Goal: Task Accomplishment & Management: Manage account settings

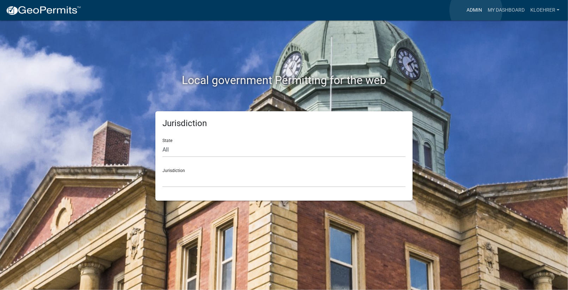
click at [476, 10] on link "Admin" at bounding box center [474, 10] width 21 height 13
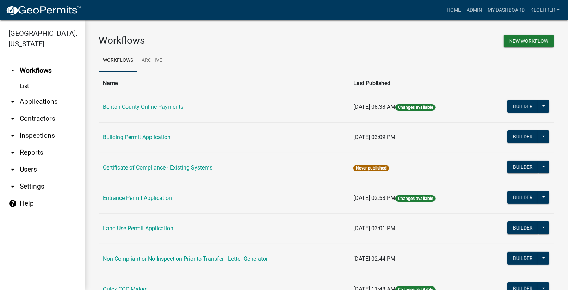
click at [51, 103] on link "arrow_drop_down Applications" at bounding box center [42, 101] width 85 height 17
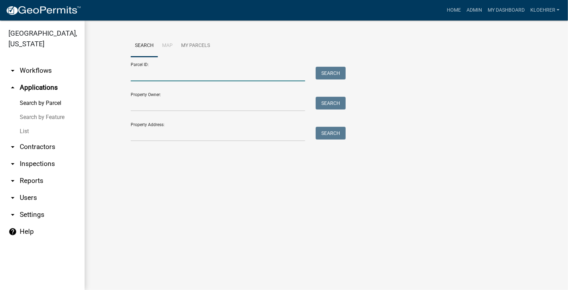
click at [147, 78] on input "Parcel ID:" at bounding box center [218, 74] width 175 height 14
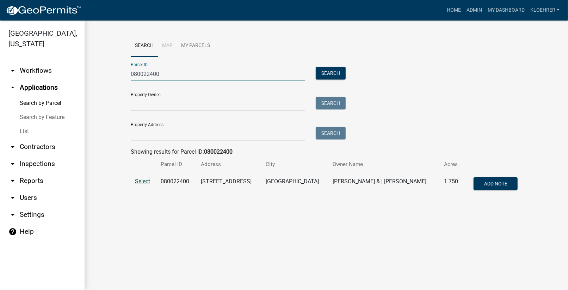
type input "080022400"
click at [145, 182] on span "Select" at bounding box center [142, 181] width 15 height 7
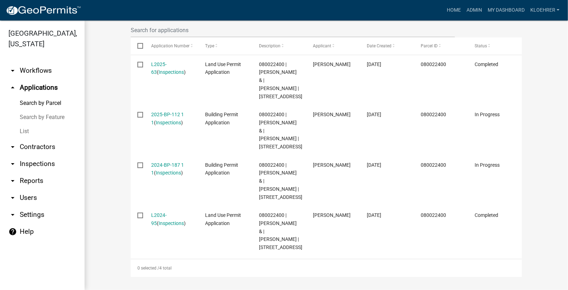
scroll to position [215, 0]
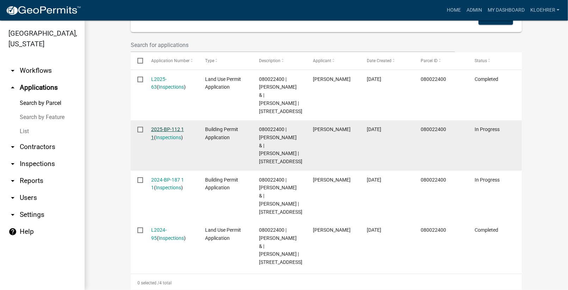
click at [168, 139] on link "2025-BP-112 1 1" at bounding box center [167, 133] width 33 height 14
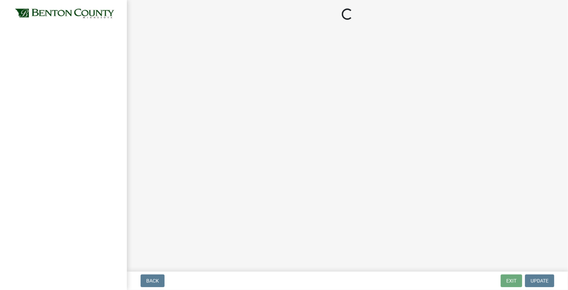
select select "17bfa135-5610-45df-8ce7-87530b7d86d4"
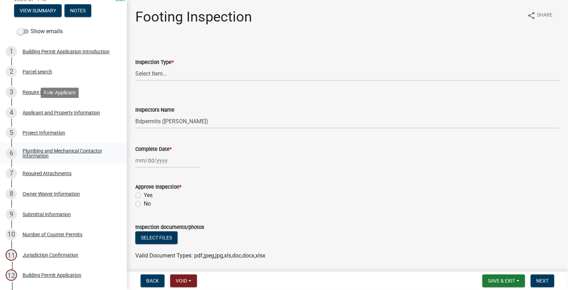
scroll to position [95, 0]
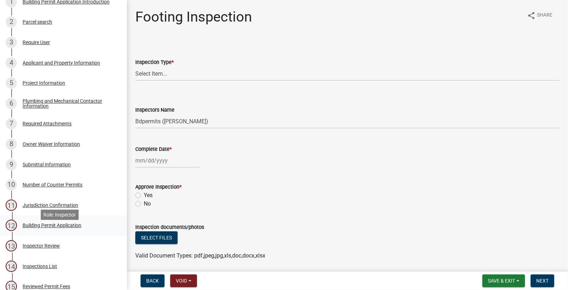
click at [66, 227] on div "Building Permit Application" at bounding box center [52, 225] width 59 height 5
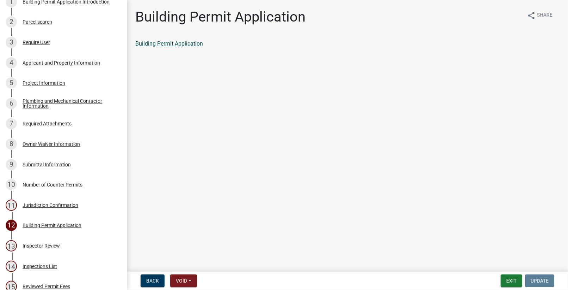
click at [179, 41] on link "Building Permit Application" at bounding box center [169, 43] width 68 height 7
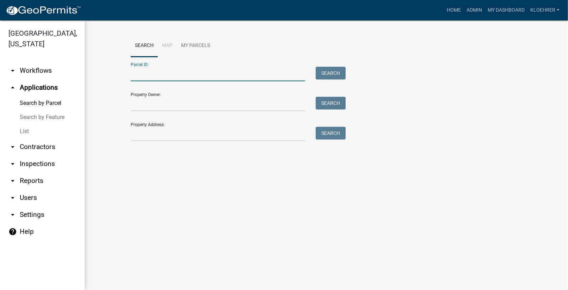
click at [193, 75] on input "Parcel ID:" at bounding box center [218, 74] width 175 height 14
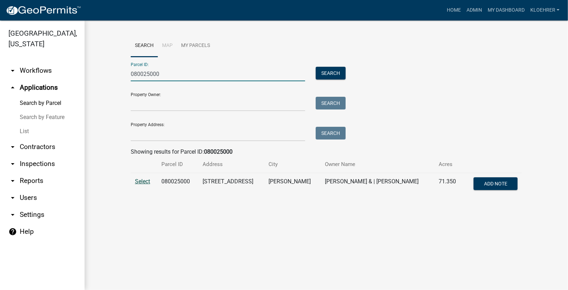
type input "080025000"
click at [142, 180] on span "Select" at bounding box center [142, 181] width 15 height 7
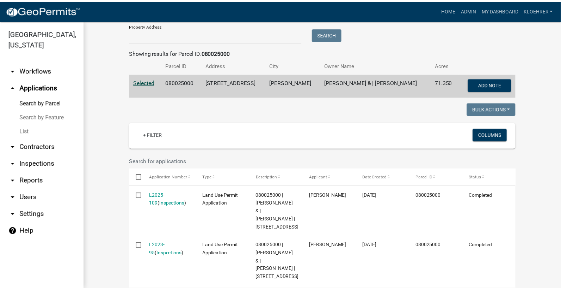
scroll to position [146, 0]
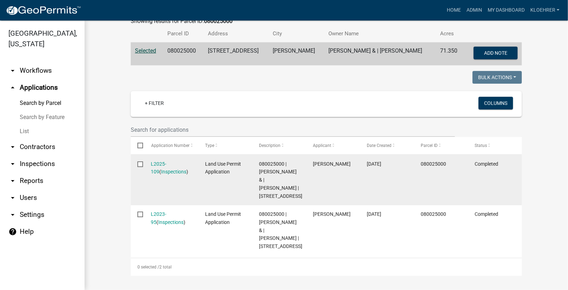
click at [163, 160] on div "L2025-109 ( Inspections )" at bounding box center [171, 168] width 41 height 16
click at [163, 161] on link "L2025-109" at bounding box center [159, 168] width 16 height 14
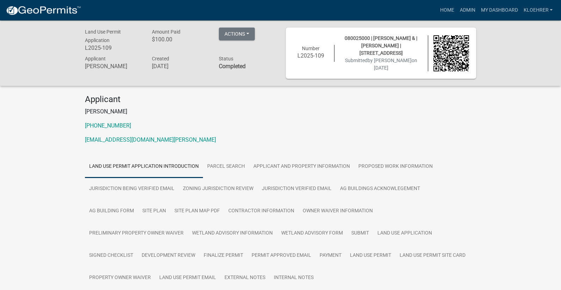
scroll to position [95, 0]
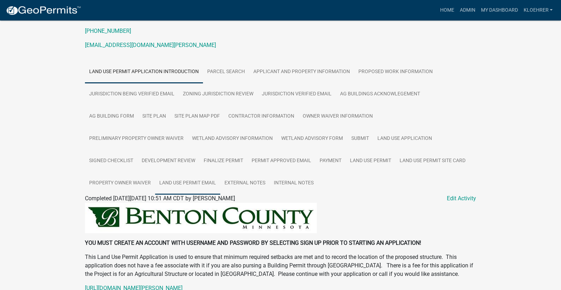
click at [155, 180] on link "Land Use Permit Email" at bounding box center [187, 183] width 65 height 23
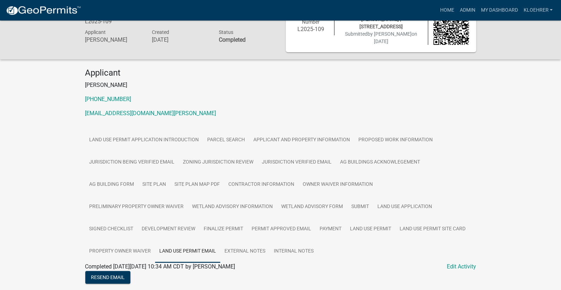
scroll to position [48, 0]
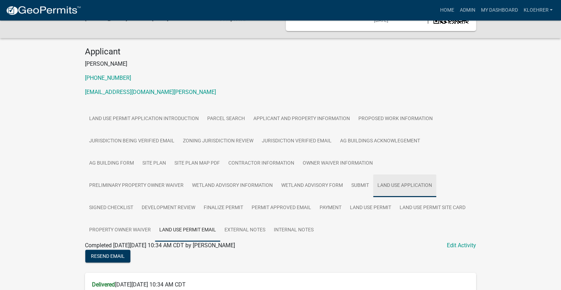
click at [373, 184] on link "Land Use Application" at bounding box center [404, 185] width 63 height 23
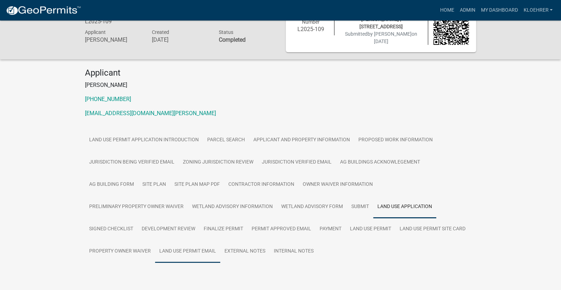
scroll to position [43, 0]
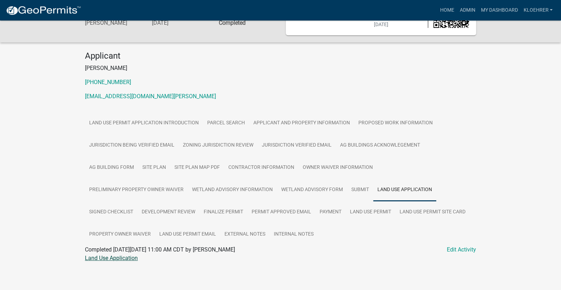
click at [121, 255] on link "Land Use Application" at bounding box center [111, 257] width 53 height 7
click at [469, 11] on link "Admin" at bounding box center [467, 10] width 21 height 13
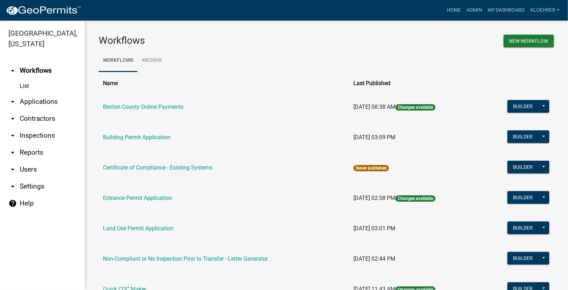
click at [40, 101] on link "arrow_drop_down Applications" at bounding box center [42, 101] width 85 height 17
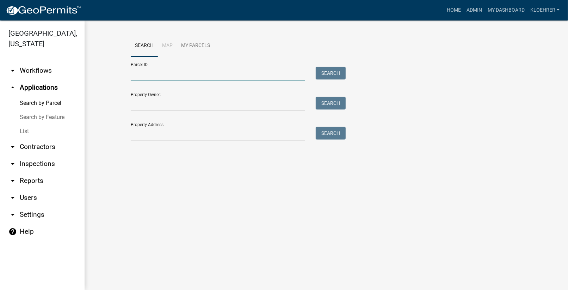
click at [147, 79] on input "Parcel ID:" at bounding box center [218, 74] width 175 height 14
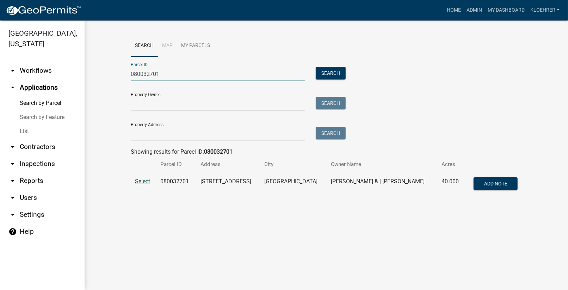
type input "080032701"
click at [150, 182] on span "Select" at bounding box center [142, 181] width 15 height 7
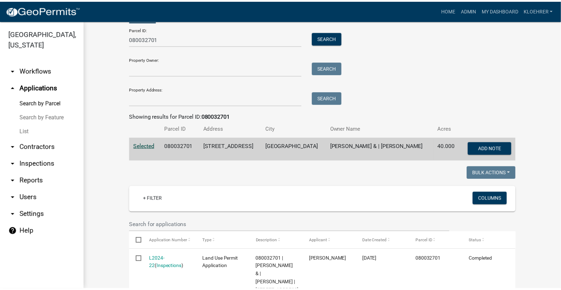
scroll to position [96, 0]
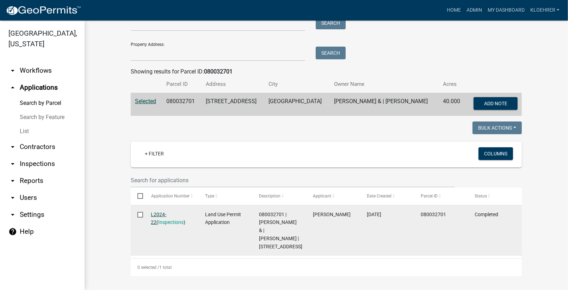
click at [151, 211] on link "L2024-22" at bounding box center [159, 218] width 16 height 14
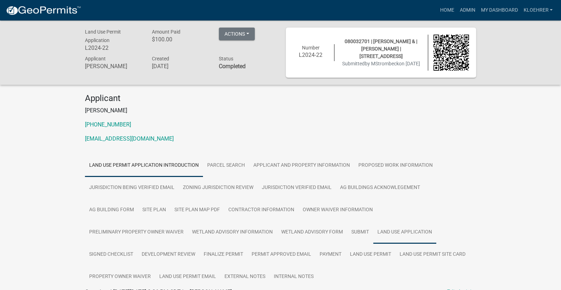
click at [373, 232] on link "Land Use Application" at bounding box center [404, 232] width 63 height 23
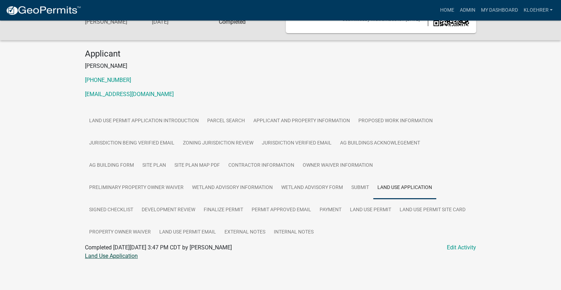
click at [127, 256] on link "Land Use Application" at bounding box center [111, 255] width 53 height 7
click at [155, 232] on link "Land Use Permit Email" at bounding box center [187, 232] width 65 height 23
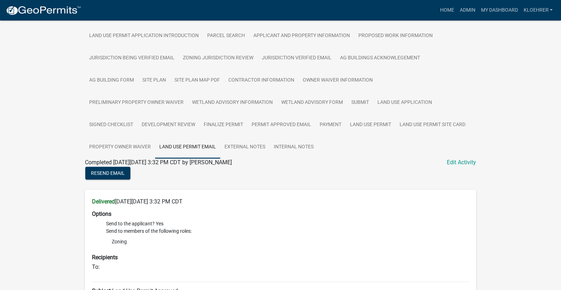
scroll to position [113, 0]
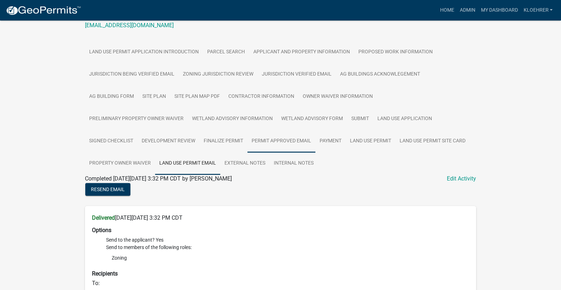
click at [248, 141] on link "Permit Approved Email" at bounding box center [282, 141] width 68 height 23
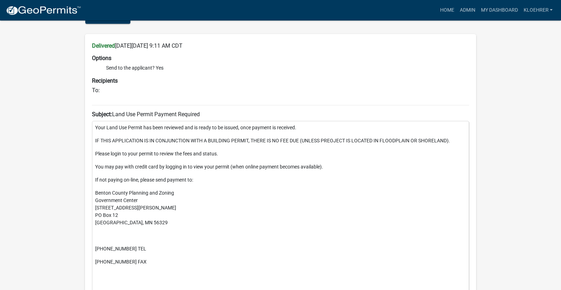
scroll to position [143, 0]
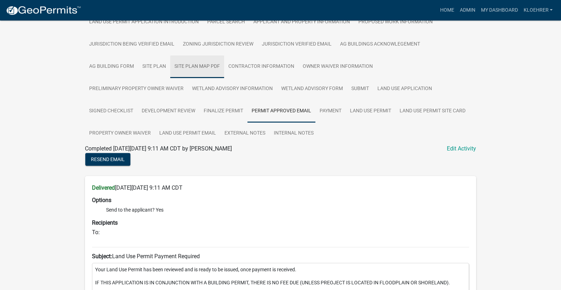
click at [170, 69] on link "Site Plan Map PDF" at bounding box center [197, 66] width 54 height 23
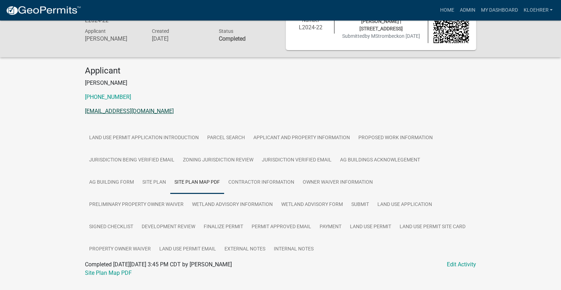
scroll to position [44, 0]
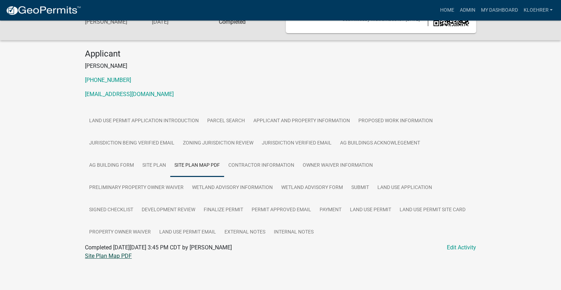
click at [120, 257] on link "Site Plan Map PDF" at bounding box center [108, 255] width 47 height 7
click at [138, 167] on link "Site Plan" at bounding box center [154, 165] width 32 height 23
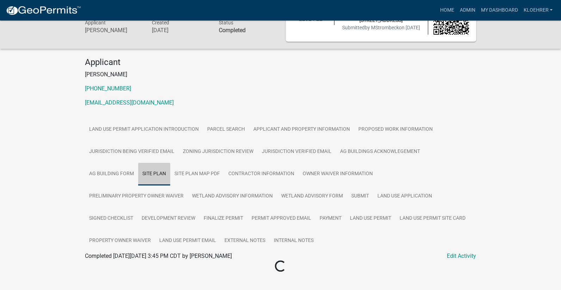
click at [138, 167] on link "Site Plan" at bounding box center [154, 174] width 32 height 23
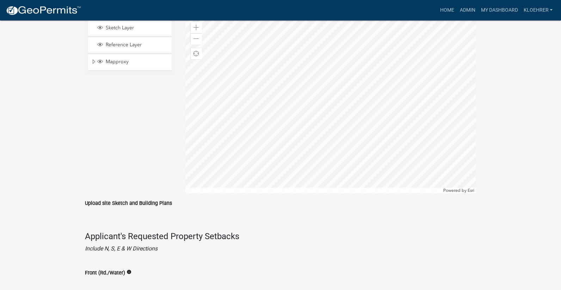
scroll to position [715, 0]
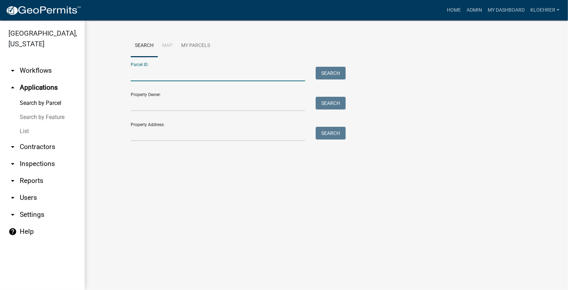
click at [212, 74] on input "Parcel ID:" at bounding box center [218, 74] width 175 height 14
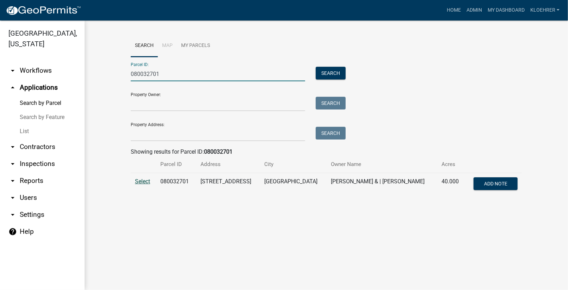
type input "080032701"
click at [142, 178] on span "Select" at bounding box center [142, 181] width 15 height 7
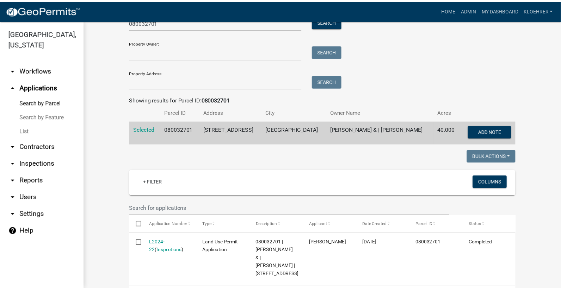
scroll to position [96, 0]
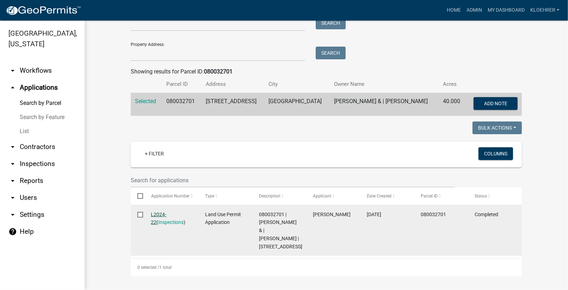
click at [167, 211] on link "L2024-22" at bounding box center [159, 218] width 16 height 14
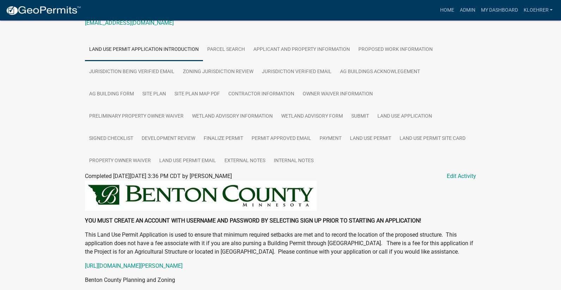
scroll to position [189, 0]
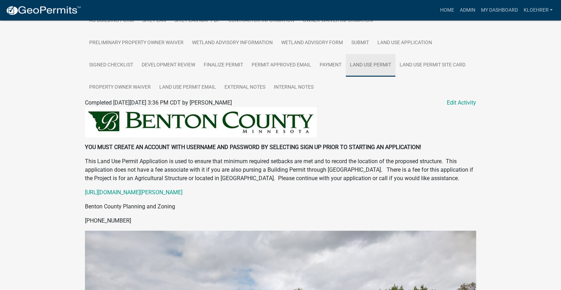
click at [346, 64] on link "Land Use Permit" at bounding box center [371, 65] width 50 height 23
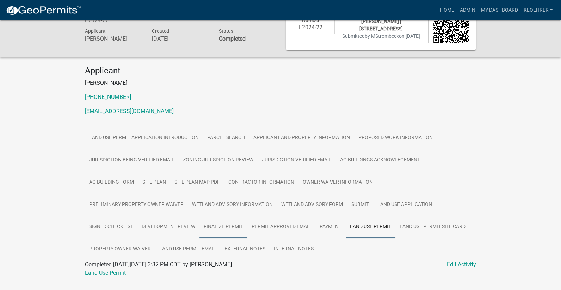
scroll to position [44, 0]
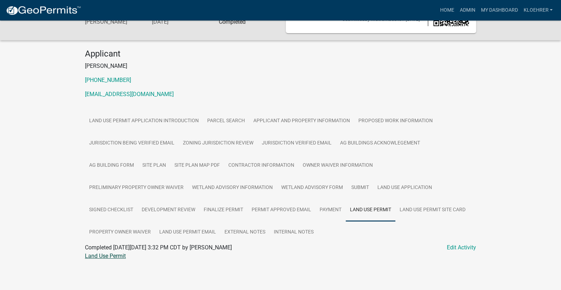
click at [117, 256] on link "Land Use Permit" at bounding box center [105, 255] width 41 height 7
click at [316, 208] on link "Payment" at bounding box center [331, 210] width 30 height 23
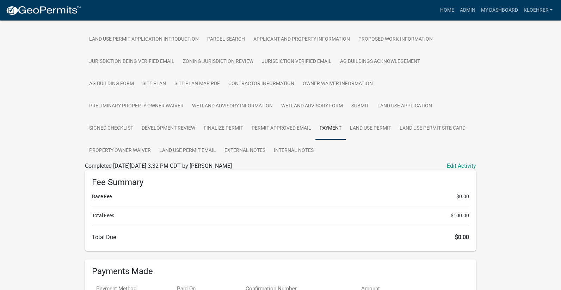
scroll to position [215, 0]
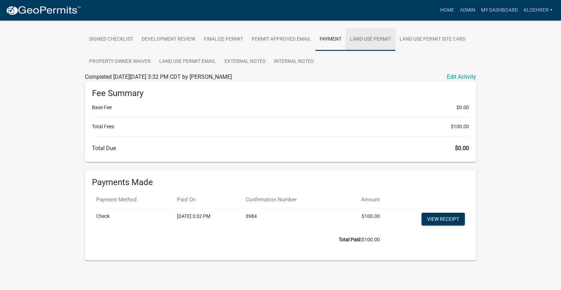
click at [346, 39] on link "Land Use Permit" at bounding box center [371, 39] width 50 height 23
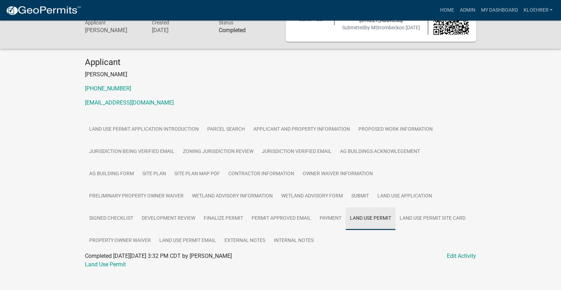
scroll to position [44, 0]
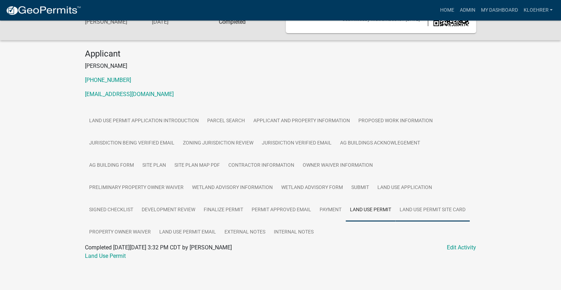
click at [396, 210] on link "Land Use Permit Site Card" at bounding box center [433, 210] width 74 height 23
click at [155, 221] on link "Property Owner Waiver" at bounding box center [120, 232] width 70 height 23
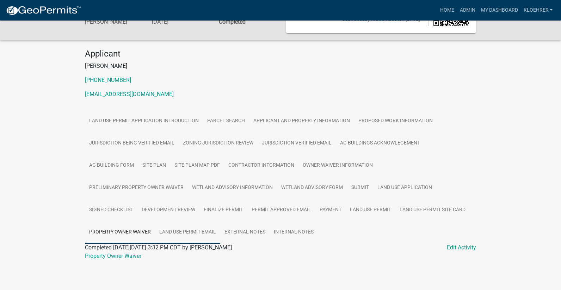
click at [155, 231] on link "Land Use Permit Email" at bounding box center [187, 232] width 65 height 23
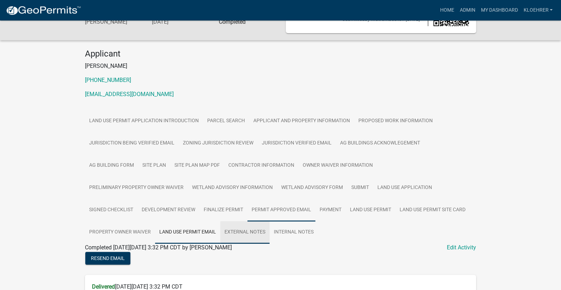
click at [220, 232] on link "External Notes" at bounding box center [244, 232] width 49 height 23
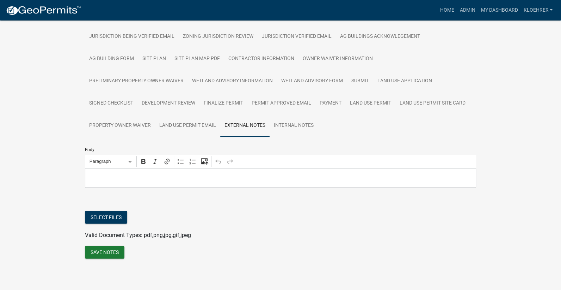
scroll to position [104, 0]
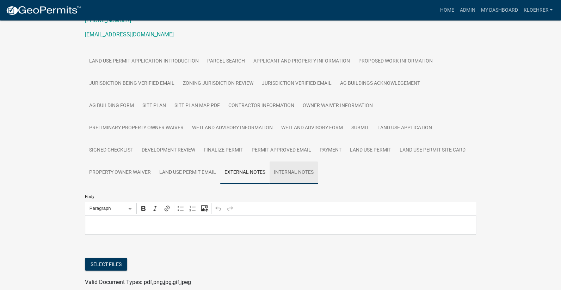
click at [270, 173] on link "Internal Notes" at bounding box center [294, 172] width 48 height 23
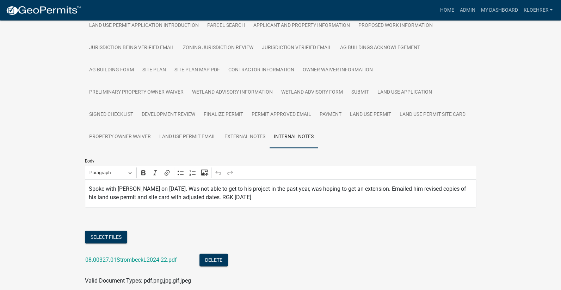
scroll to position [185, 0]
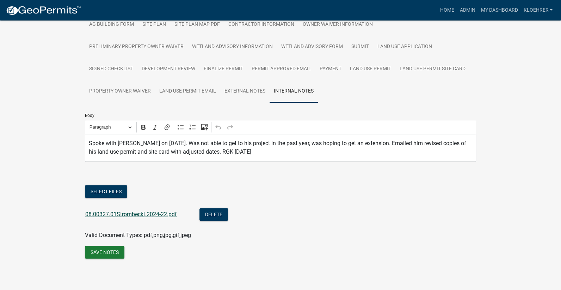
click at [147, 216] on link "08.00327.01StrombeckL2024-22.pdf" at bounding box center [131, 214] width 92 height 7
click at [205, 127] on icon "Editor toolbar" at bounding box center [204, 126] width 7 height 7
click at [469, 8] on link "Admin" at bounding box center [467, 10] width 21 height 13
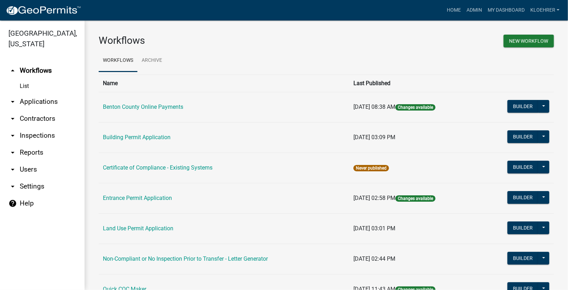
click at [54, 97] on link "arrow_drop_down Applications" at bounding box center [42, 101] width 85 height 17
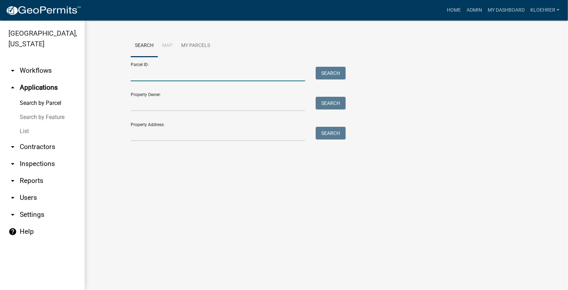
drag, startPoint x: 154, startPoint y: 78, endPoint x: 165, endPoint y: 67, distance: 15.2
click at [154, 78] on input "Parcel ID:" at bounding box center [218, 74] width 175 height 14
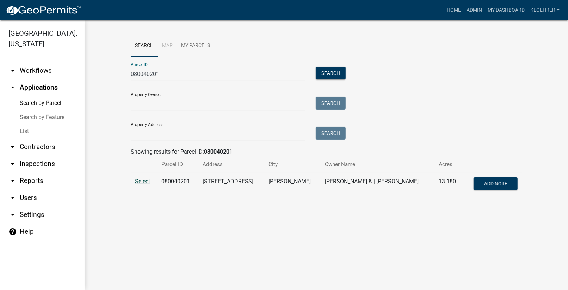
type input "080040201"
click at [139, 182] on span "Select" at bounding box center [142, 181] width 15 height 7
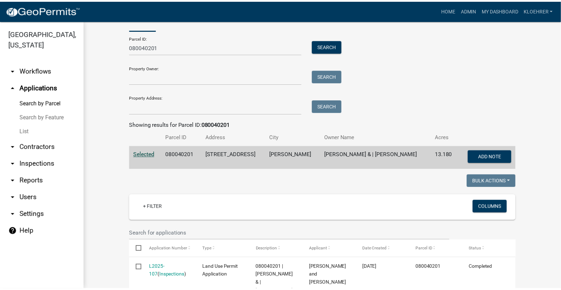
scroll to position [169, 0]
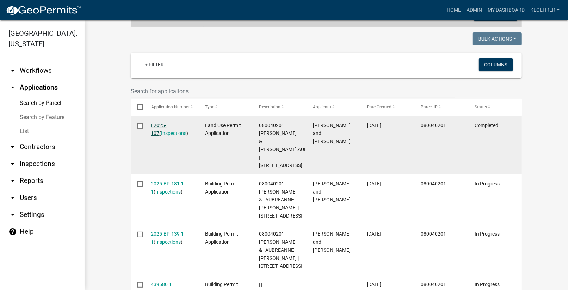
click at [166, 125] on link "L2025-107" at bounding box center [159, 129] width 16 height 14
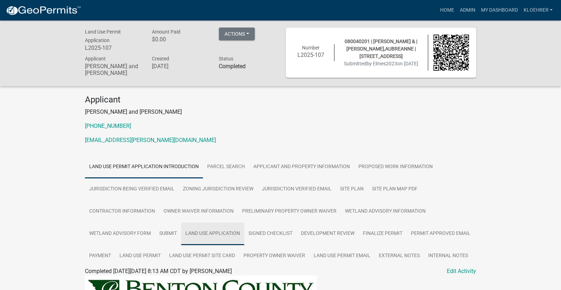
click at [210, 229] on link "Land Use Application" at bounding box center [212, 233] width 63 height 23
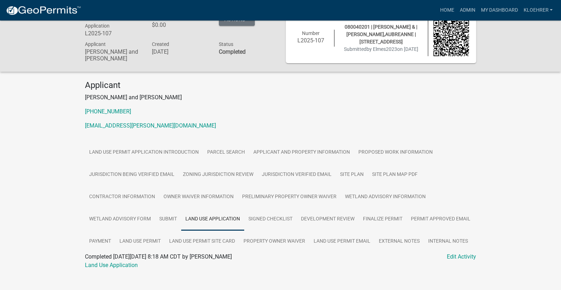
scroll to position [23, 0]
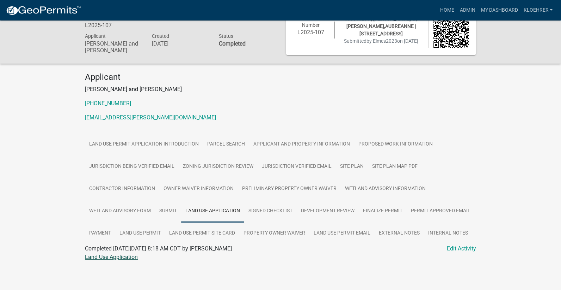
click at [120, 256] on link "Land Use Application" at bounding box center [111, 256] width 53 height 7
click at [473, 10] on link "Admin" at bounding box center [467, 10] width 21 height 13
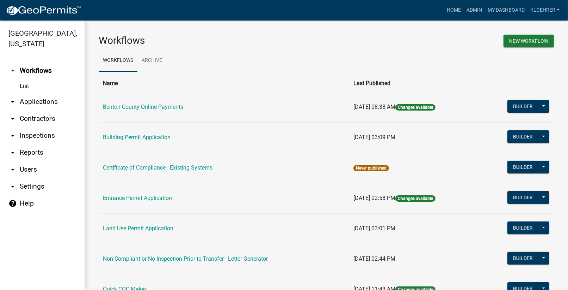
click at [52, 100] on link "arrow_drop_down Applications" at bounding box center [42, 101] width 85 height 17
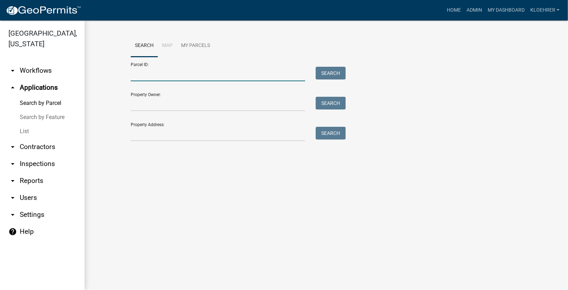
click at [172, 74] on input "Parcel ID:" at bounding box center [218, 74] width 175 height 14
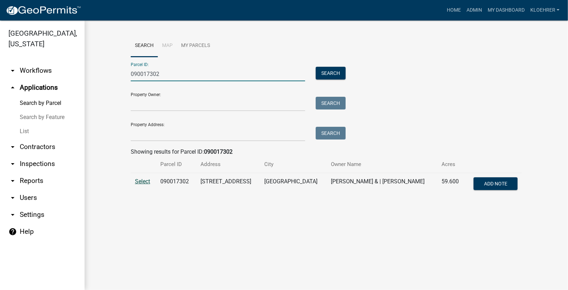
type input "090017302"
click at [143, 183] on span "Select" at bounding box center [142, 181] width 15 height 7
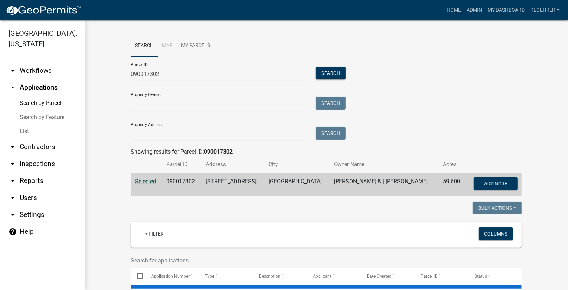
click at [143, 183] on span "Selected" at bounding box center [145, 181] width 21 height 7
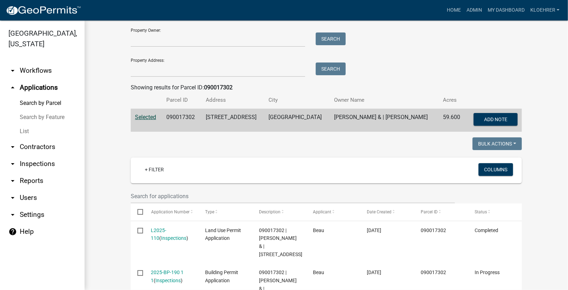
scroll to position [122, 0]
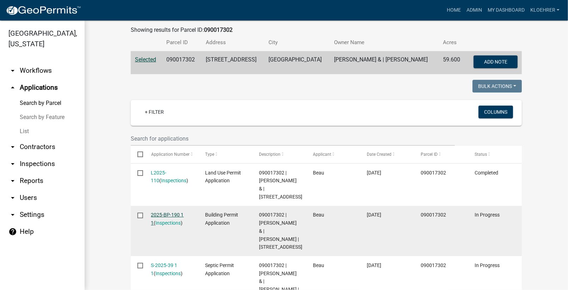
click at [164, 225] on link "2025-BP-190 1 1" at bounding box center [167, 219] width 33 height 14
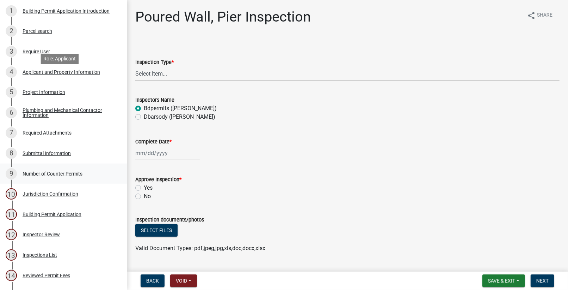
scroll to position [189, 0]
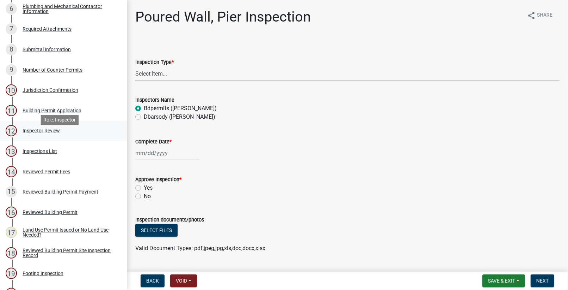
click at [50, 133] on div "Inspector Review" at bounding box center [41, 130] width 37 height 5
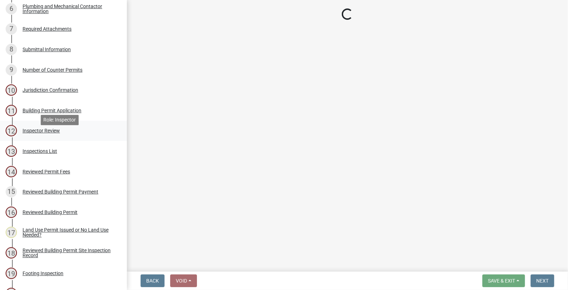
select select "94a12757-2a59-4079-8756-dca9431867ef"
select select "6dc0760e-8c08-4580-9fe9-6a7ebc6918b6"
select select "523529d2-5cc6-44b9-b072-47143663a054"
select select "0198996b-7c5b-4e1d-9fce-5545e98e8655"
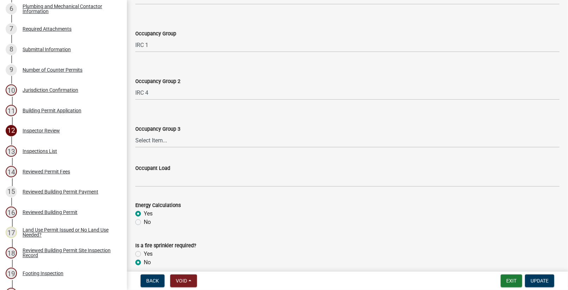
scroll to position [331, 0]
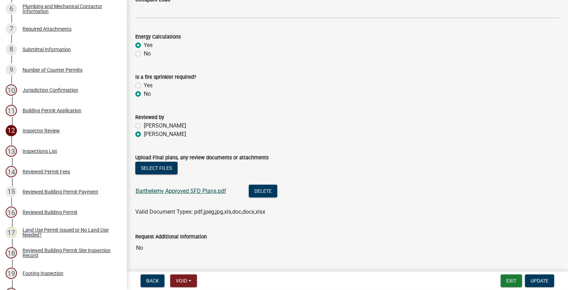
click at [194, 191] on link "Barthelemy Approved SFD Plans.pdf" at bounding box center [181, 190] width 91 height 7
click at [514, 282] on button "Exit" at bounding box center [512, 280] width 22 height 13
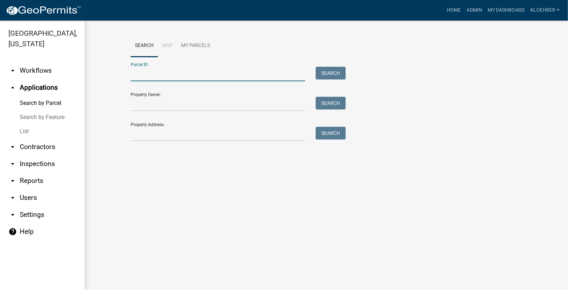
click at [208, 67] on input "Parcel ID:" at bounding box center [218, 74] width 175 height 14
type input "090036500"
click at [341, 75] on button "Search" at bounding box center [331, 73] width 30 height 13
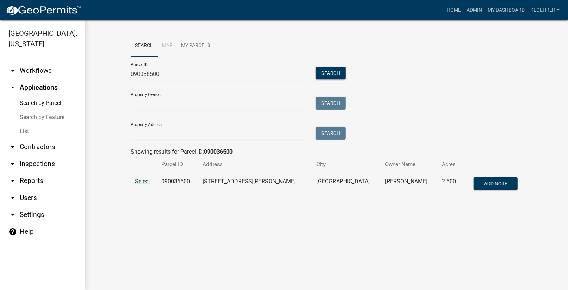
click at [148, 178] on span "Select" at bounding box center [142, 181] width 15 height 7
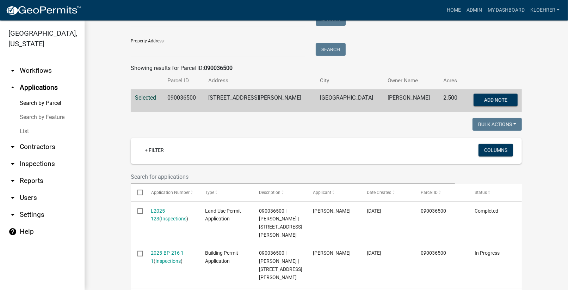
scroll to position [114, 0]
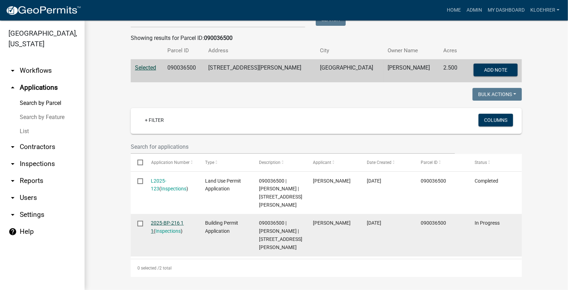
click at [169, 220] on link "2025-BP-216 1 1" at bounding box center [167, 227] width 33 height 14
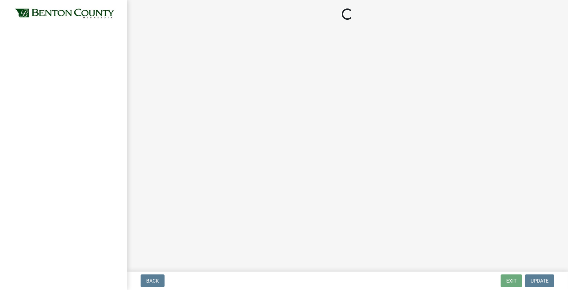
select select "17bfa135-5610-45df-8ce7-87530b7d86d4"
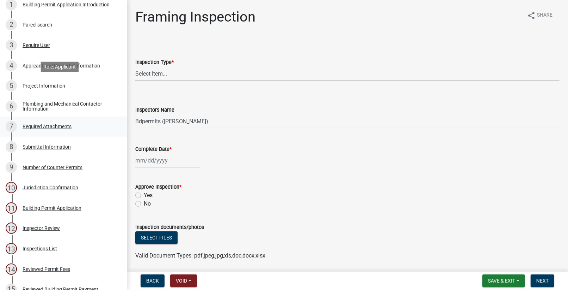
scroll to position [142, 0]
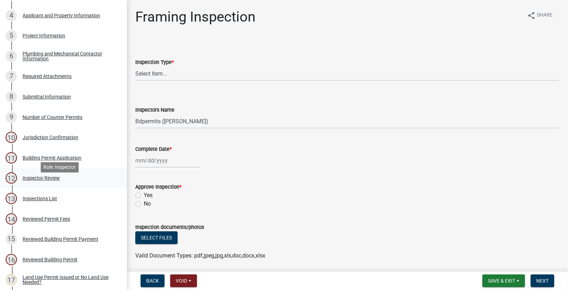
click at [47, 180] on div "Inspector Review" at bounding box center [41, 177] width 37 height 5
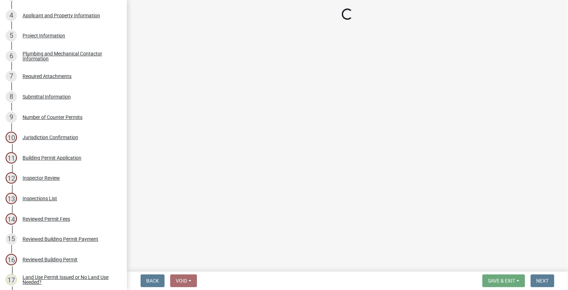
select select "94a12757-2a59-4079-8756-dca9431867ef"
select select "6dc0760e-8c08-4580-9fe9-6a7ebc6918b6"
select select "0198996b-7c5b-4e1d-9fce-5545e98e8655"
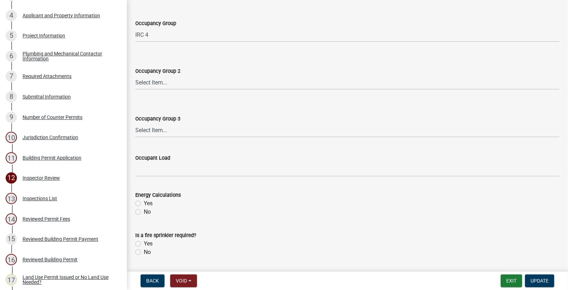
scroll to position [284, 0]
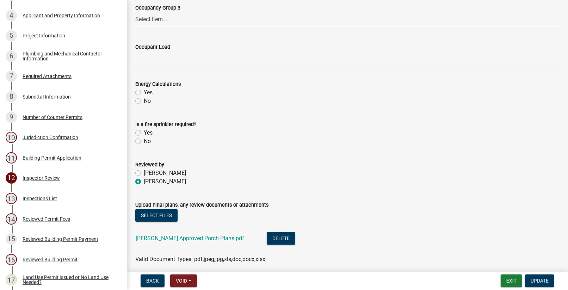
click at [176, 234] on div "[PERSON_NAME] Approved Porch Plans.pdf" at bounding box center [196, 239] width 120 height 14
click at [177, 236] on link "[PERSON_NAME] Approved Porch Plans.pdf" at bounding box center [190, 238] width 109 height 7
click at [512, 283] on button "Exit" at bounding box center [512, 280] width 22 height 13
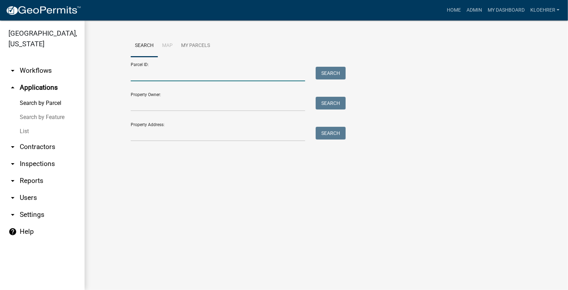
click at [204, 74] on input "Parcel ID:" at bounding box center [218, 74] width 175 height 14
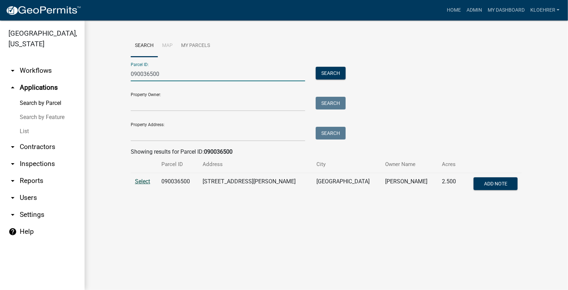
type input "090036500"
click at [148, 179] on span "Select" at bounding box center [142, 181] width 15 height 7
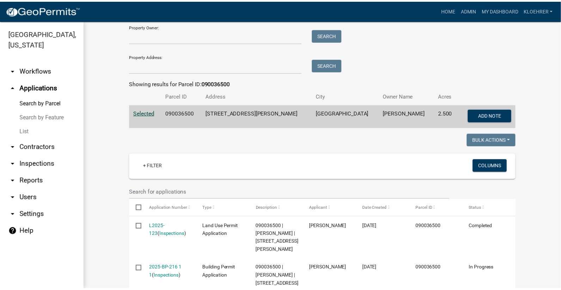
scroll to position [114, 0]
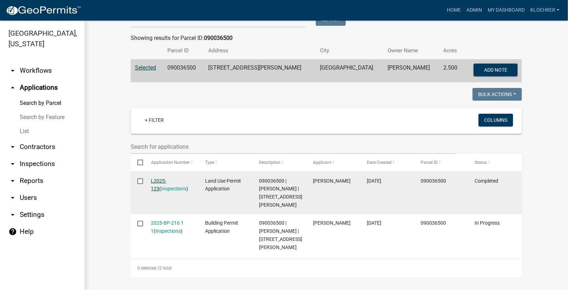
click at [160, 180] on link "L2025-123" at bounding box center [159, 185] width 16 height 14
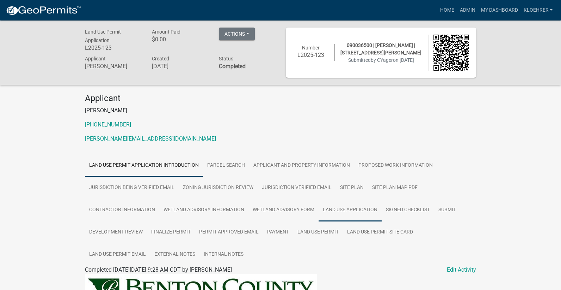
click at [343, 207] on link "Land Use Application" at bounding box center [350, 210] width 63 height 23
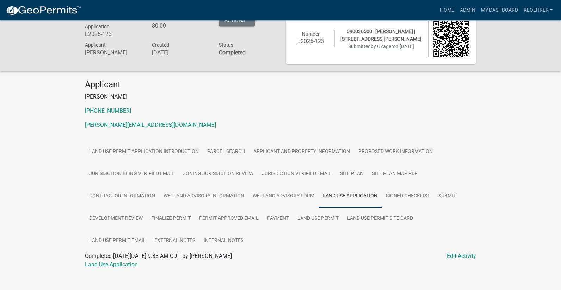
scroll to position [21, 0]
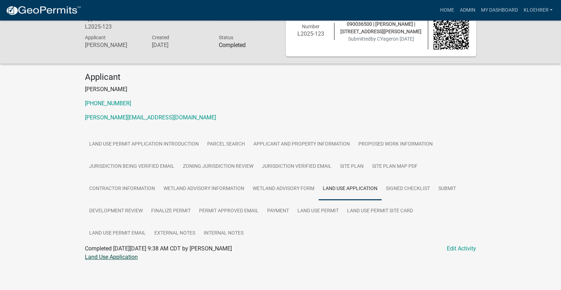
click at [112, 256] on link "Land Use Application" at bounding box center [111, 256] width 53 height 7
click at [130, 230] on link "Land Use Permit Email" at bounding box center [117, 233] width 65 height 23
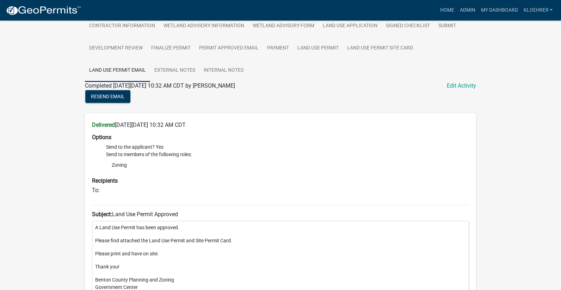
scroll to position [116, 0]
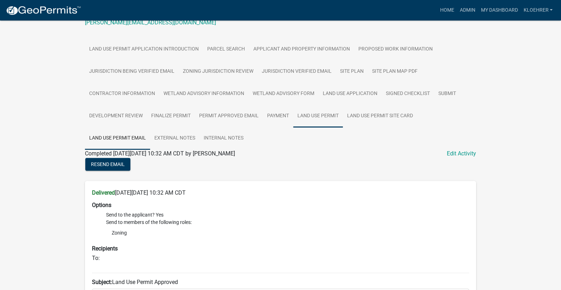
click at [324, 112] on link "Land Use Permit" at bounding box center [318, 116] width 50 height 23
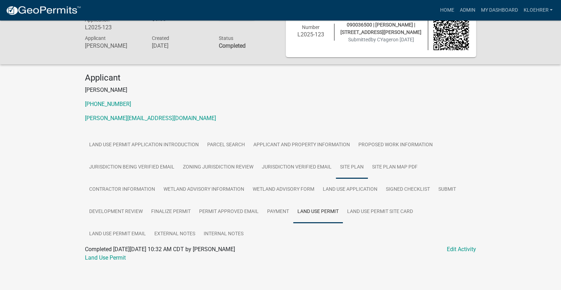
scroll to position [21, 0]
click at [107, 256] on link "Land Use Permit" at bounding box center [105, 256] width 41 height 7
click at [324, 186] on link "Land Use Application" at bounding box center [350, 188] width 63 height 23
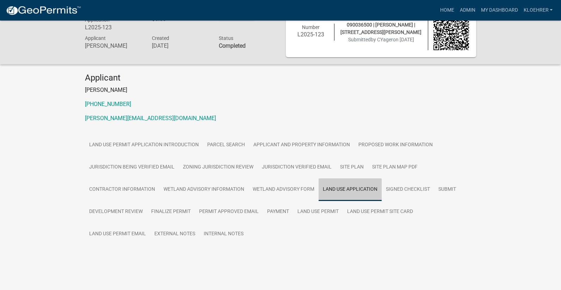
click at [324, 186] on link "Land Use Application" at bounding box center [350, 189] width 63 height 23
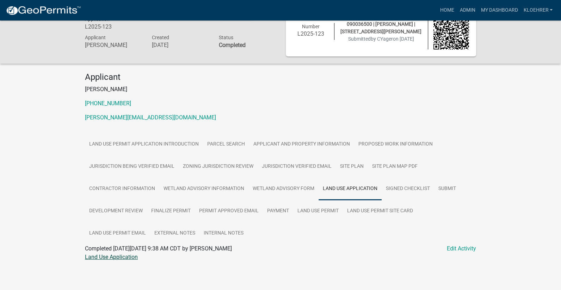
click at [130, 256] on link "Land Use Application" at bounding box center [111, 256] width 53 height 7
click at [104, 254] on link "Land Use Application" at bounding box center [111, 256] width 53 height 7
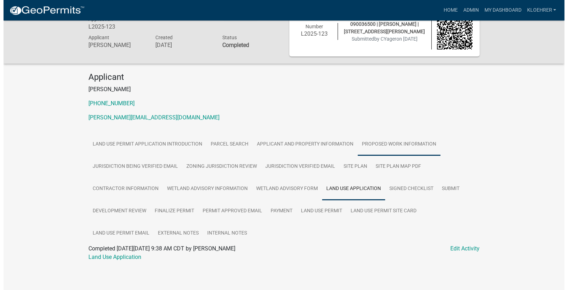
scroll to position [0, 0]
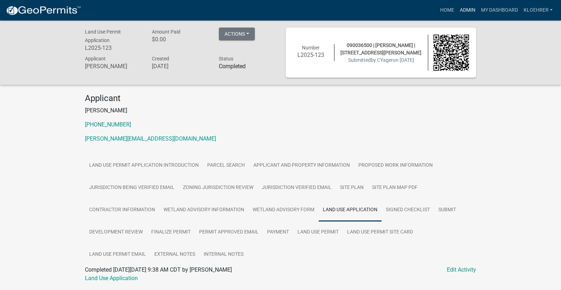
drag, startPoint x: 473, startPoint y: 10, endPoint x: 430, endPoint y: 5, distance: 42.9
click at [473, 10] on link "Admin" at bounding box center [467, 10] width 21 height 13
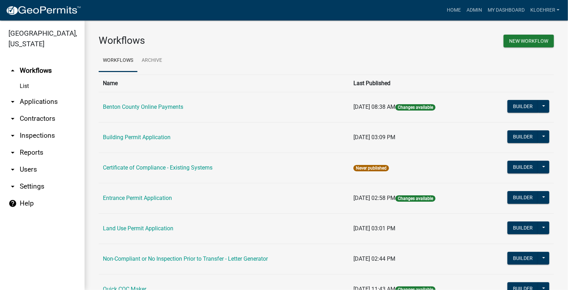
click at [36, 99] on link "arrow_drop_down Applications" at bounding box center [42, 101] width 85 height 17
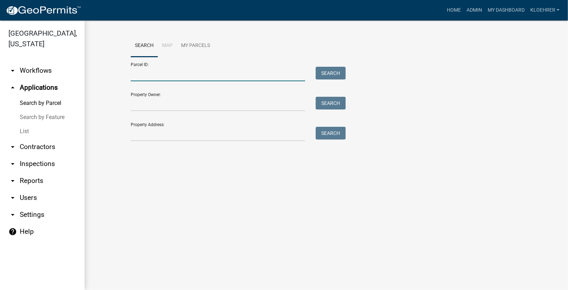
click at [144, 76] on input "Parcel ID:" at bounding box center [218, 74] width 175 height 14
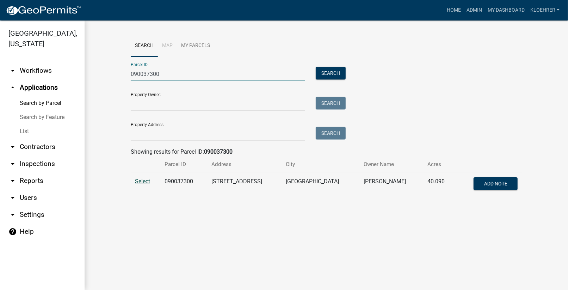
type input "090037300"
click at [145, 183] on span "Select" at bounding box center [142, 181] width 15 height 7
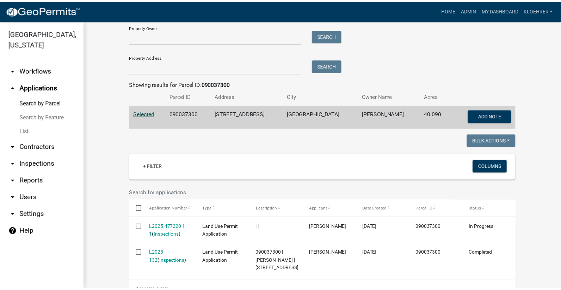
scroll to position [98, 0]
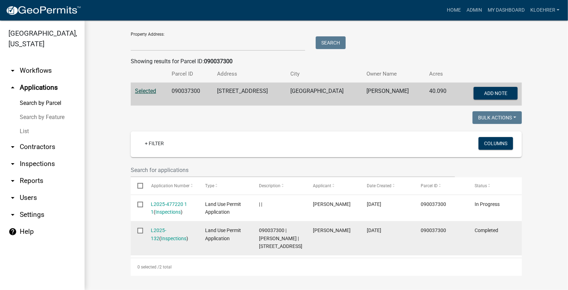
click at [162, 221] on datatable-body-cell "L2025-132 ( Inspections )" at bounding box center [171, 238] width 54 height 34
click at [160, 227] on link "L2025-132" at bounding box center [159, 234] width 16 height 14
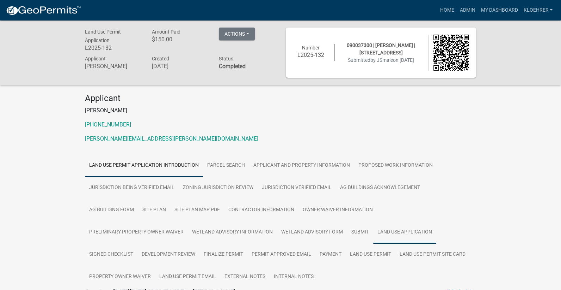
click at [373, 230] on link "Land Use Application" at bounding box center [404, 232] width 63 height 23
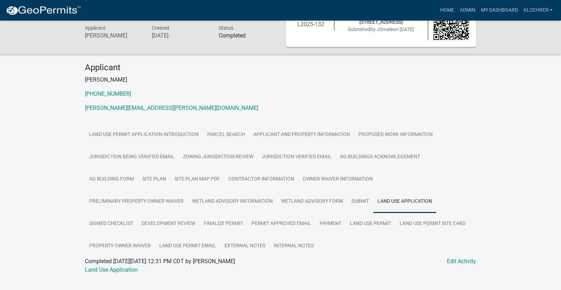
scroll to position [43, 0]
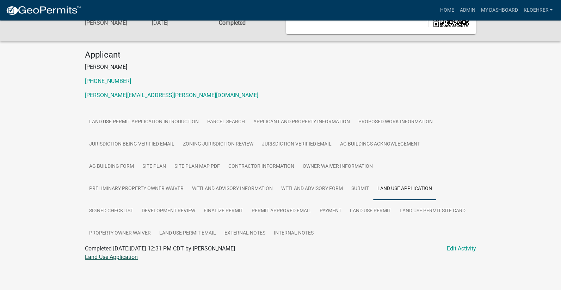
click at [124, 255] on link "Land Use Application" at bounding box center [111, 256] width 53 height 7
click at [155, 230] on link "Land Use Permit Email" at bounding box center [187, 233] width 65 height 23
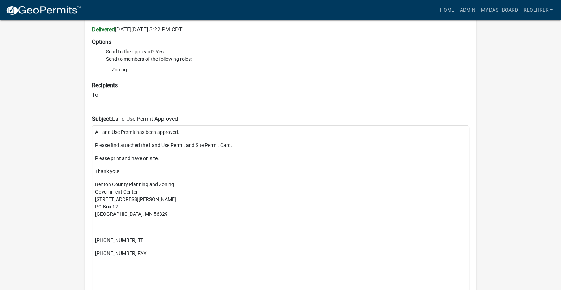
scroll to position [159, 0]
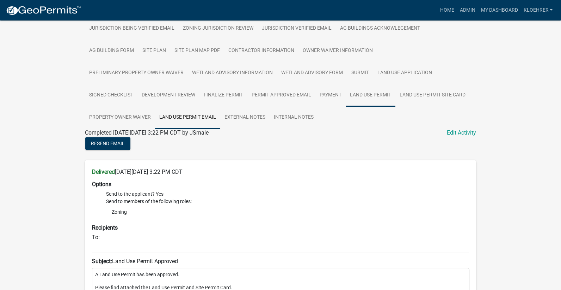
click at [346, 93] on link "Land Use Permit" at bounding box center [371, 95] width 50 height 23
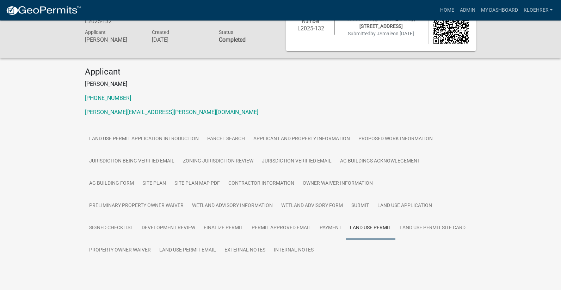
scroll to position [43, 0]
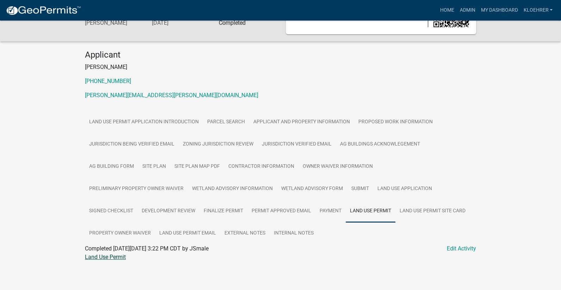
click at [126, 257] on link "Land Use Permit" at bounding box center [105, 256] width 41 height 7
click at [396, 211] on link "Land Use Permit Site Card" at bounding box center [433, 211] width 74 height 23
click at [115, 255] on link "Land Use Permit Site Card" at bounding box center [117, 256] width 65 height 7
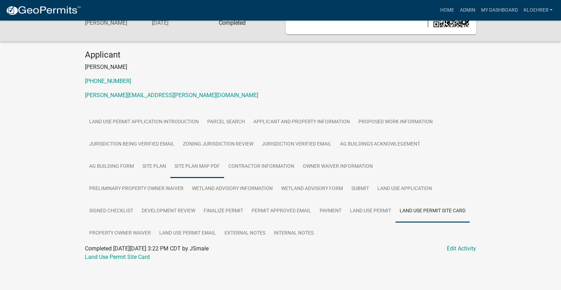
click at [170, 163] on link "Site Plan Map PDF" at bounding box center [197, 166] width 54 height 23
click at [110, 252] on div "Site Plan Map PDF" at bounding box center [281, 256] width 402 height 8
click at [110, 253] on link "Site Plan Map PDF" at bounding box center [108, 256] width 47 height 7
click at [138, 166] on link "Site Plan" at bounding box center [154, 166] width 32 height 23
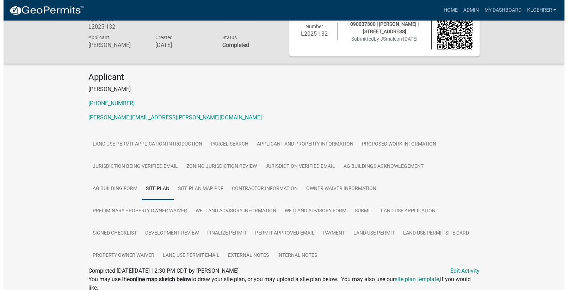
scroll to position [0, 0]
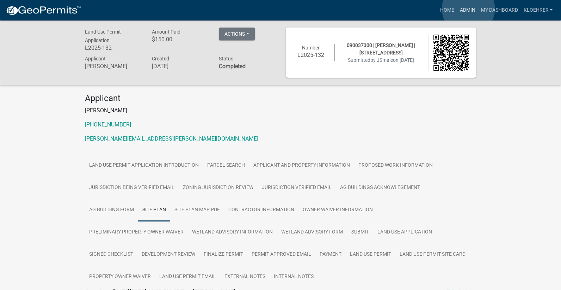
click at [469, 9] on link "Admin" at bounding box center [467, 10] width 21 height 13
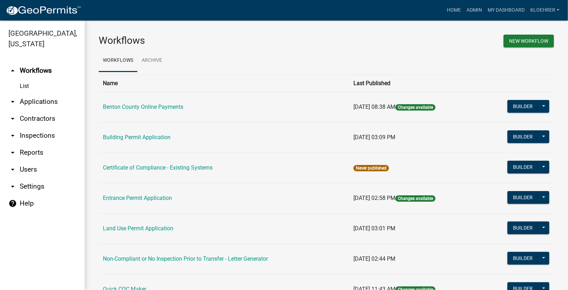
click at [54, 102] on link "arrow_drop_down Applications" at bounding box center [42, 101] width 85 height 17
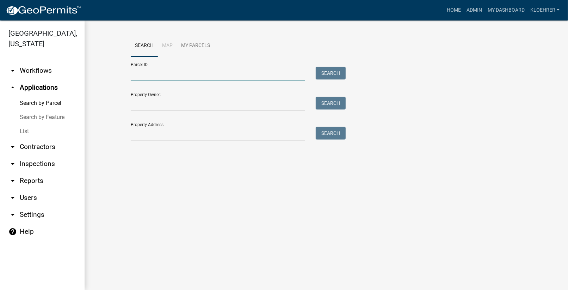
click at [189, 77] on input "Parcel ID:" at bounding box center [218, 74] width 175 height 14
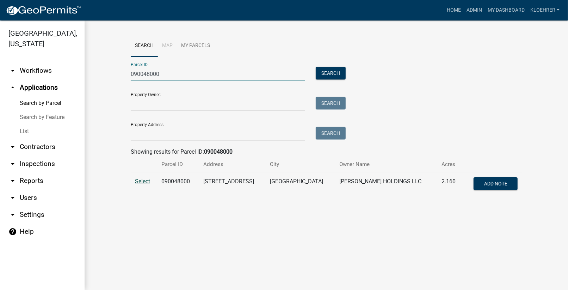
type input "090048000"
click at [137, 180] on span "Select" at bounding box center [142, 181] width 15 height 7
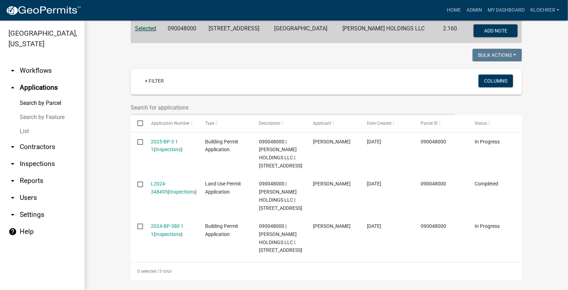
scroll to position [180, 0]
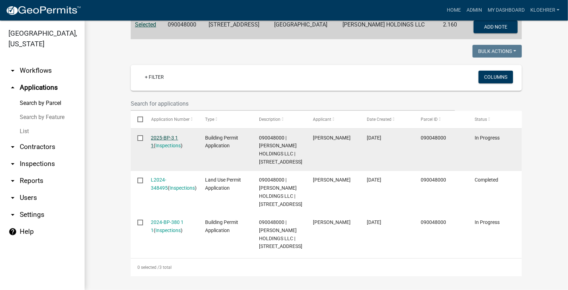
click at [168, 135] on link "2025-BP-3 1 1" at bounding box center [164, 142] width 27 height 14
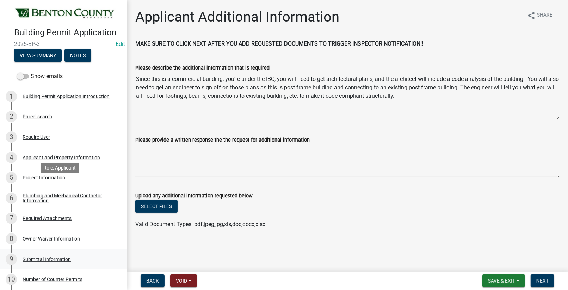
scroll to position [180, 0]
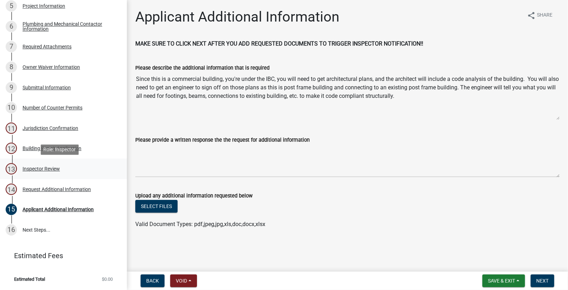
click at [47, 167] on div "Inspector Review" at bounding box center [41, 168] width 37 height 5
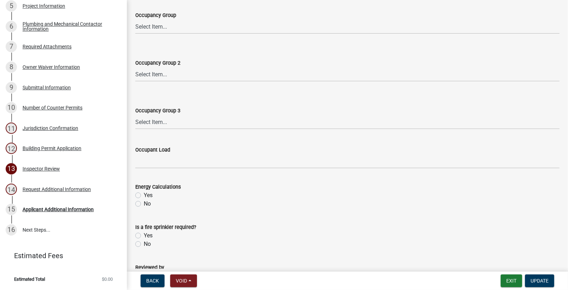
scroll to position [327, 0]
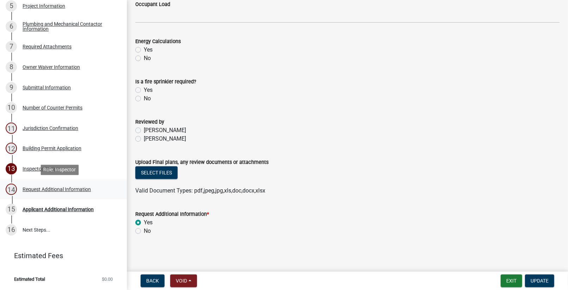
click at [71, 189] on div "Request Additional Information" at bounding box center [57, 189] width 68 height 5
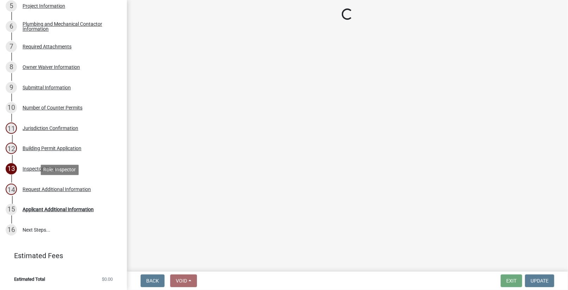
scroll to position [0, 0]
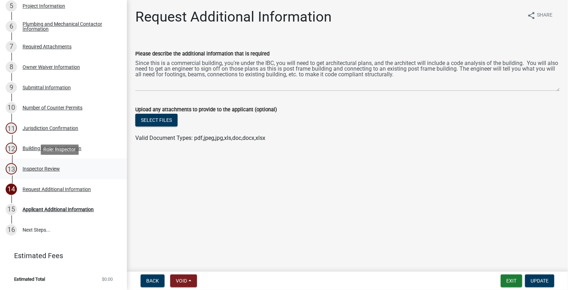
click at [42, 168] on div "Inspector Review" at bounding box center [41, 168] width 37 height 5
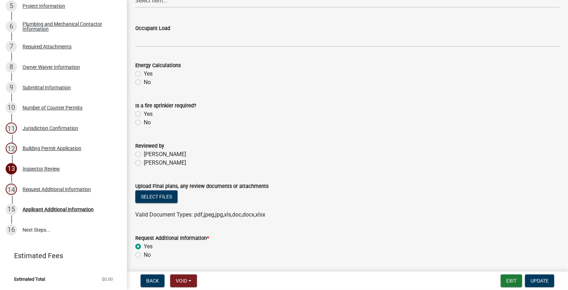
scroll to position [327, 0]
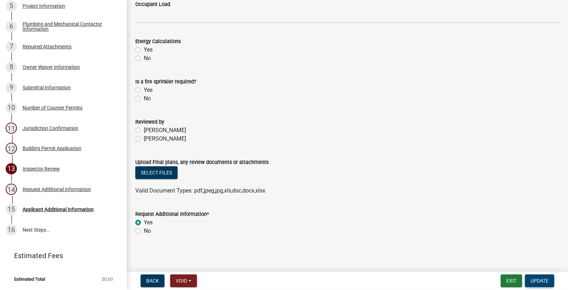
click at [543, 282] on span "Update" at bounding box center [540, 281] width 18 height 6
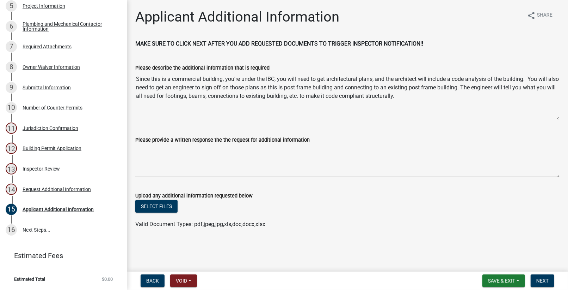
scroll to position [180, 0]
click at [543, 276] on button "Next" at bounding box center [543, 280] width 24 height 13
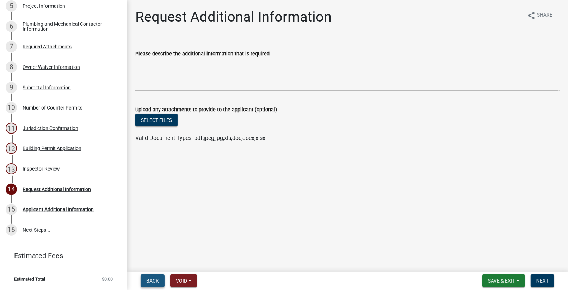
click at [159, 282] on span "Back" at bounding box center [152, 281] width 13 height 6
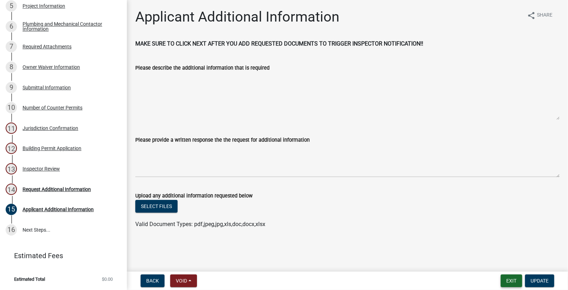
click at [509, 276] on button "Exit" at bounding box center [512, 280] width 22 height 13
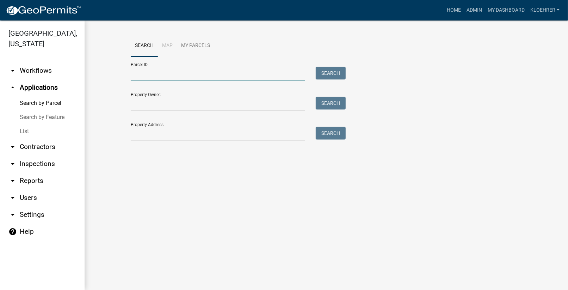
click at [222, 75] on input "Parcel ID:" at bounding box center [218, 74] width 175 height 14
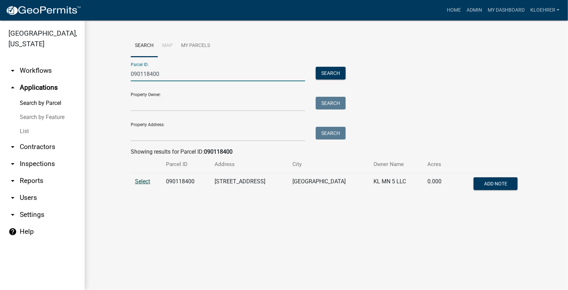
type input "090118400"
click at [139, 180] on span "Select" at bounding box center [142, 181] width 15 height 7
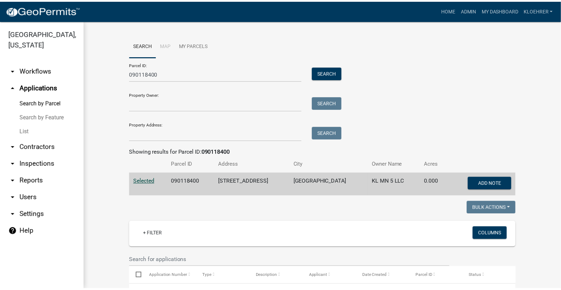
scroll to position [142, 0]
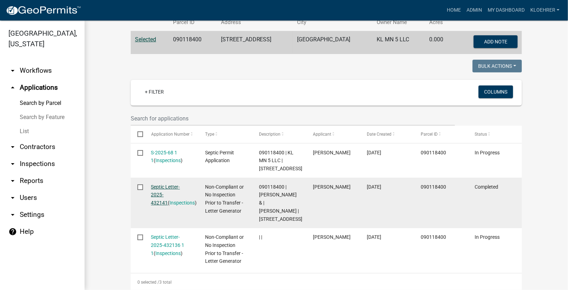
click at [172, 200] on link "Septic Letter-2025-432141" at bounding box center [165, 195] width 29 height 22
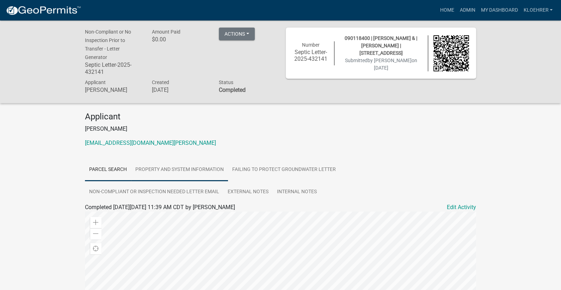
click at [179, 168] on link "Property and System Information" at bounding box center [179, 169] width 97 height 23
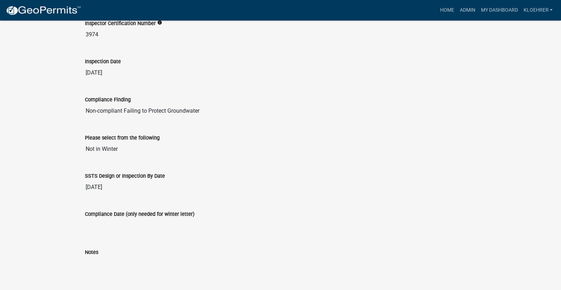
scroll to position [757, 0]
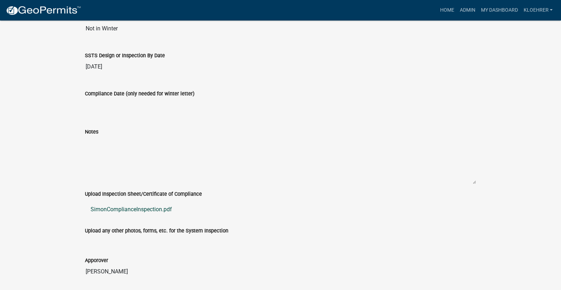
click at [142, 206] on link "SimonComplianceInspection.pdf" at bounding box center [280, 209] width 391 height 17
click at [468, 10] on link "Admin" at bounding box center [467, 10] width 21 height 13
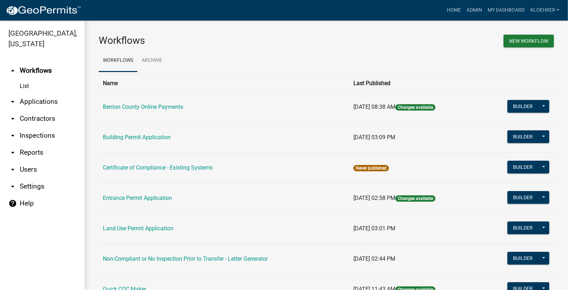
click at [48, 101] on link "arrow_drop_down Applications" at bounding box center [42, 101] width 85 height 17
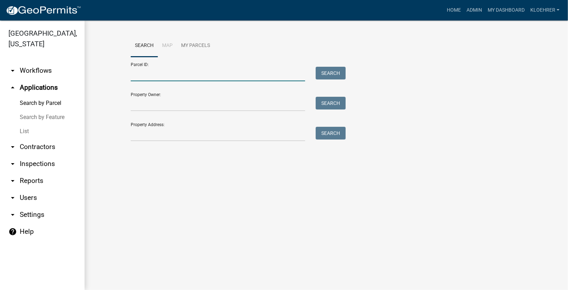
click at [160, 72] on input "Parcel ID:" at bounding box center [218, 74] width 175 height 14
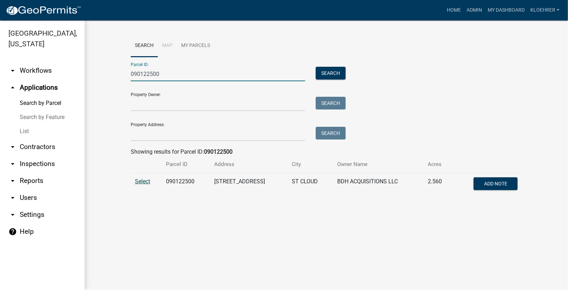
type input "090122500"
click at [146, 179] on span "Select" at bounding box center [142, 181] width 15 height 7
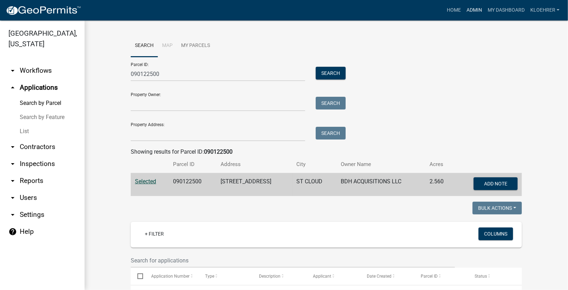
click at [478, 10] on link "Admin" at bounding box center [474, 10] width 21 height 13
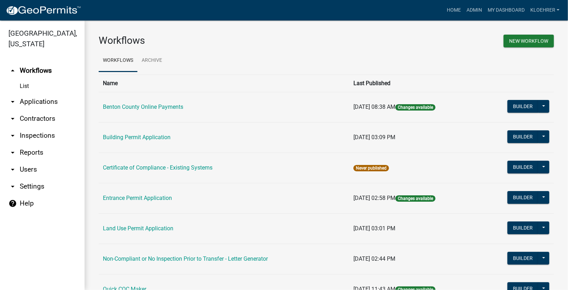
click at [45, 101] on link "arrow_drop_down Applications" at bounding box center [42, 101] width 85 height 17
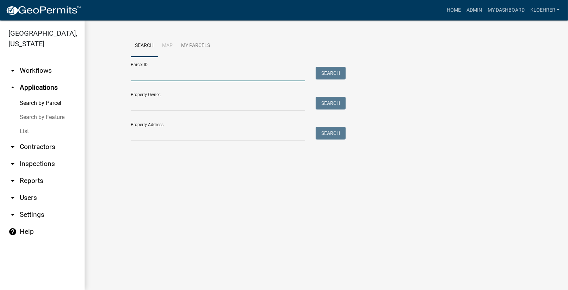
click at [160, 73] on input "Parcel ID:" at bounding box center [218, 74] width 175 height 14
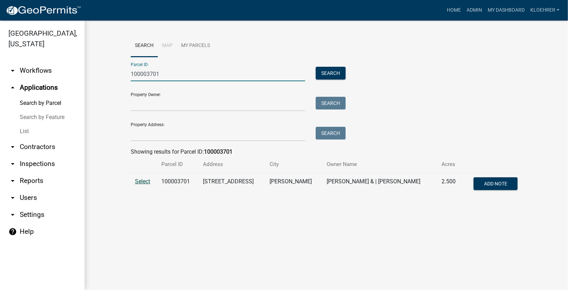
type input "100003701"
click at [145, 183] on span "Select" at bounding box center [142, 181] width 15 height 7
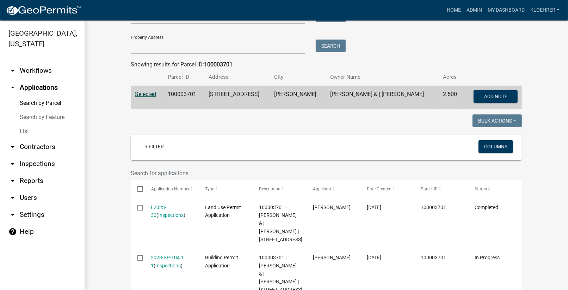
scroll to position [142, 0]
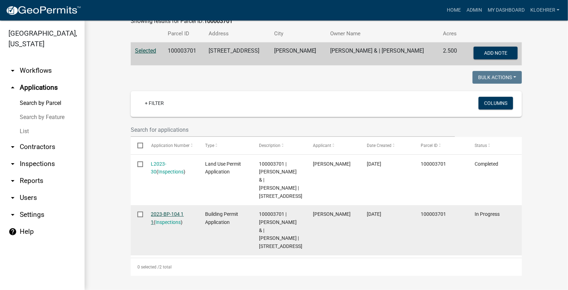
click at [175, 211] on link "2023-BP-104 1 1" at bounding box center [167, 218] width 33 height 14
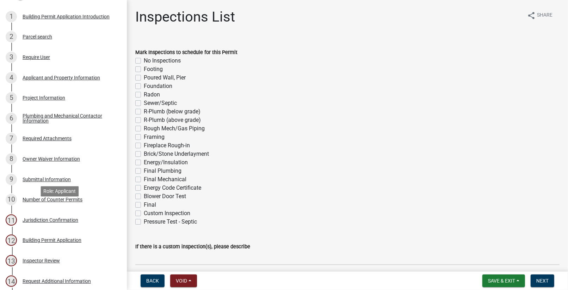
scroll to position [189, 0]
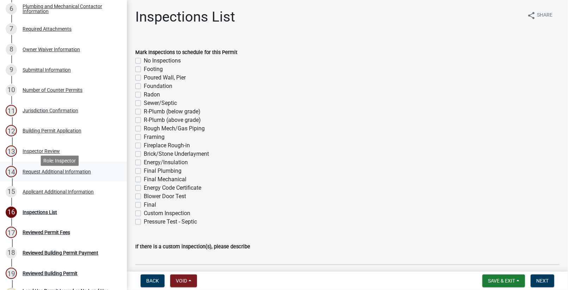
click at [59, 174] on div "Request Additional Information" at bounding box center [57, 171] width 68 height 5
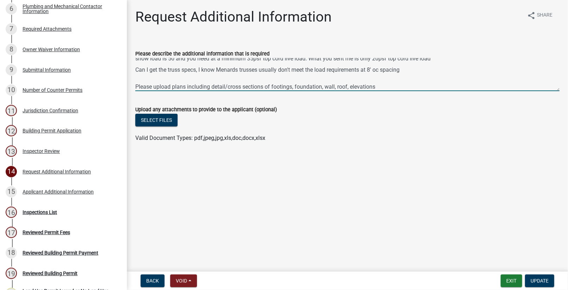
scroll to position [23, 0]
click at [42, 153] on div "Inspector Review" at bounding box center [41, 150] width 37 height 5
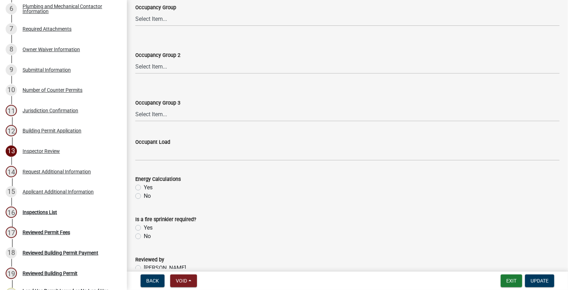
scroll to position [327, 0]
